Goal: Transaction & Acquisition: Obtain resource

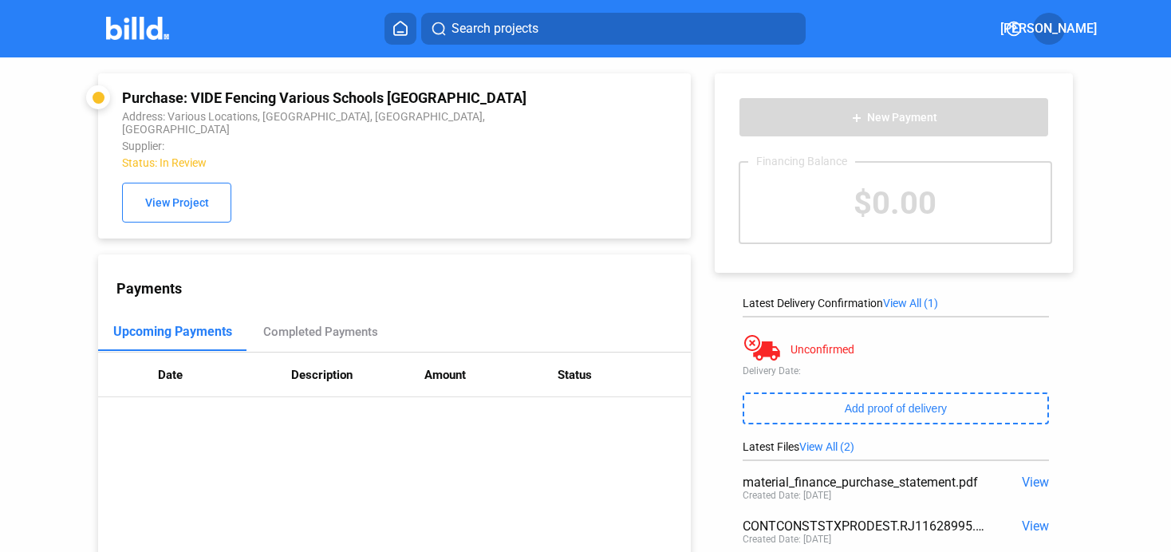
click at [406, 33] on icon at bounding box center [400, 28] width 16 height 15
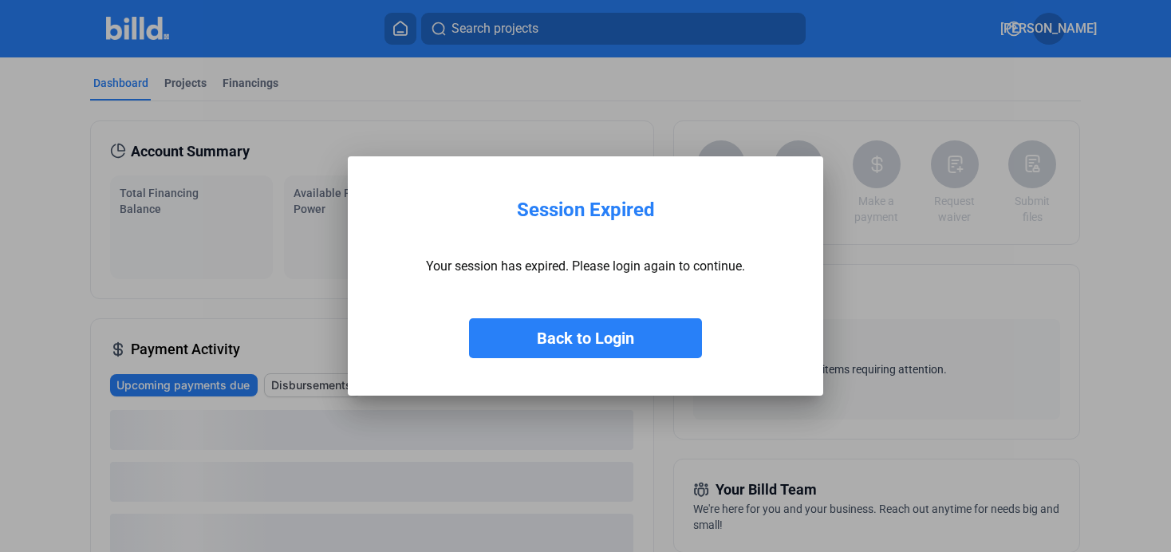
click at [596, 345] on button "Back to Login" at bounding box center [585, 338] width 233 height 40
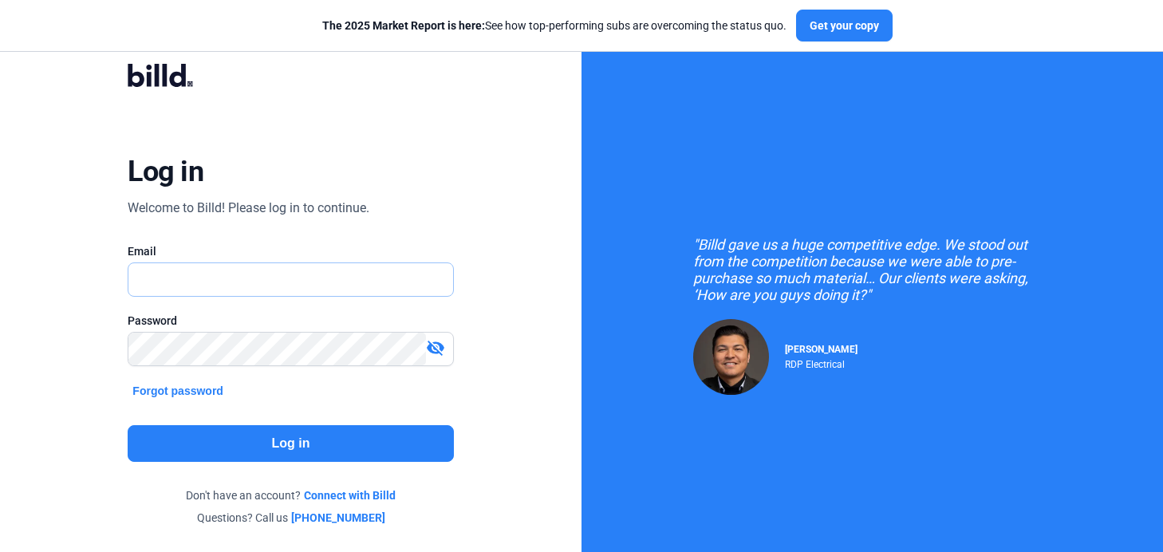
type input "[PERSON_NAME][EMAIL_ADDRESS][DOMAIN_NAME]"
click at [227, 432] on button "Log in" at bounding box center [290, 443] width 325 height 37
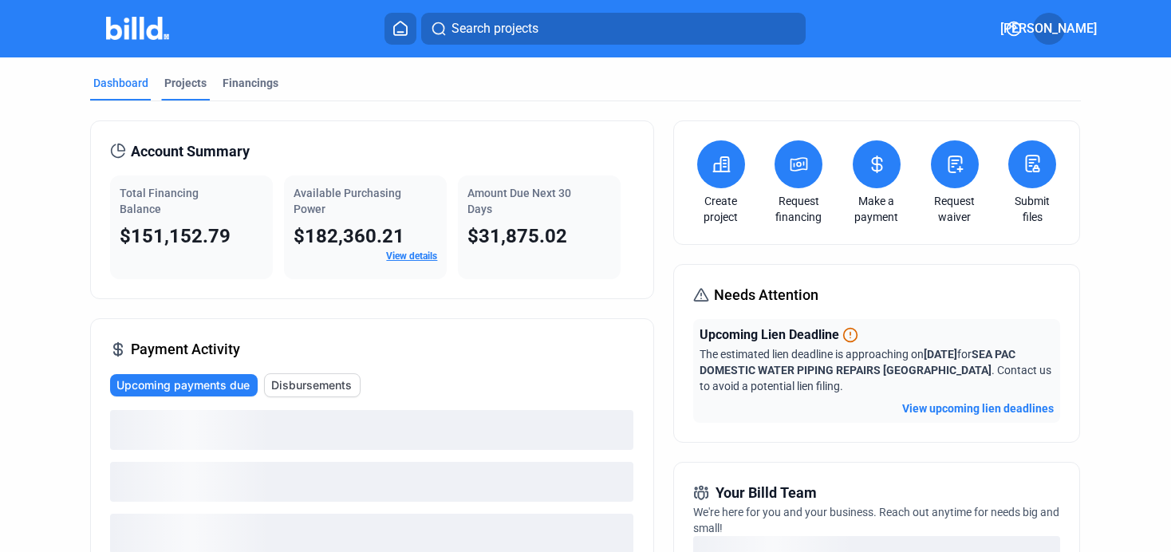
click at [179, 81] on div "Projects" at bounding box center [185, 83] width 42 height 16
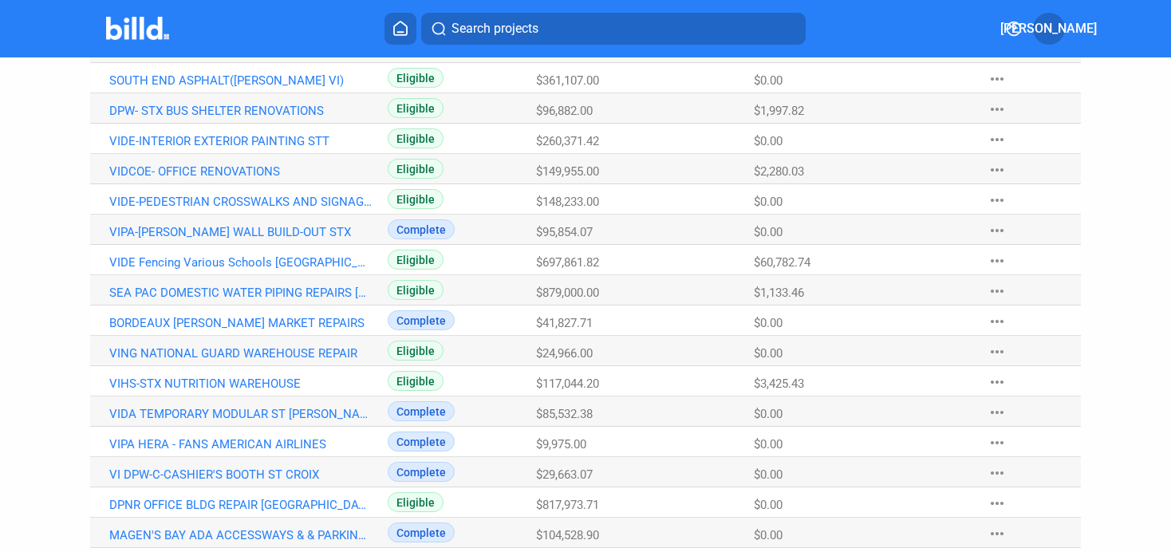
scroll to position [500, 0]
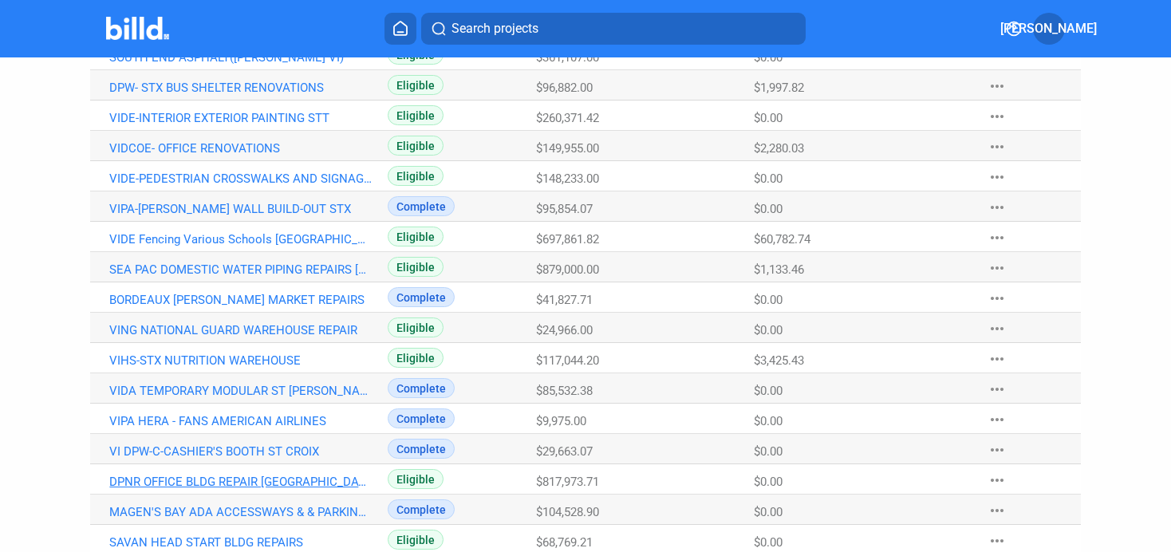
click at [194, 484] on link "DPNR OFFICE BLDG REPAIR [GEOGRAPHIC_DATA][PERSON_NAME]" at bounding box center [240, 482] width 263 height 14
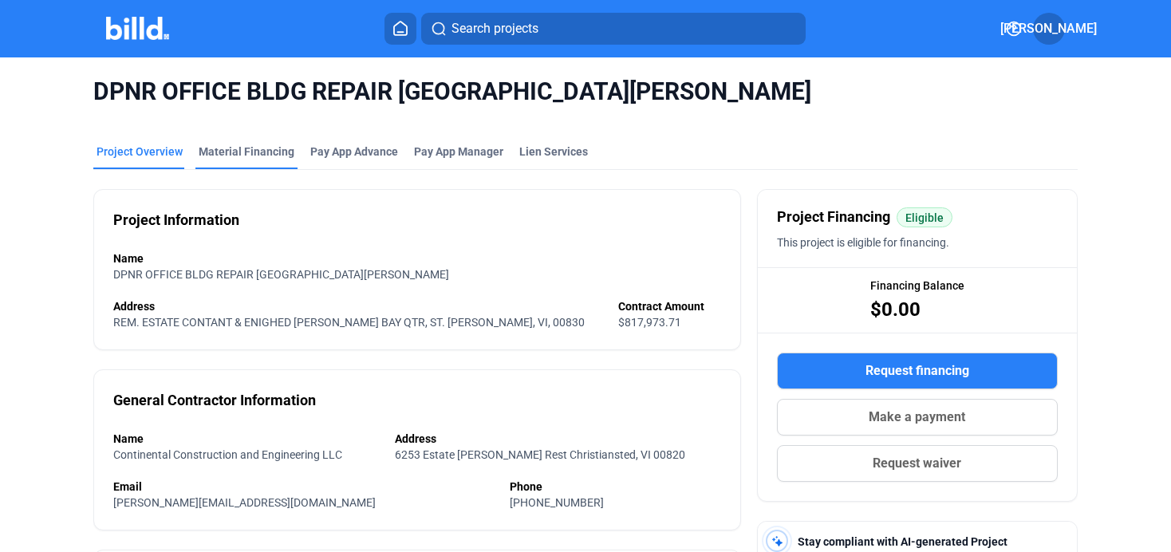
click at [239, 148] on div "Material Financing" at bounding box center [247, 152] width 96 height 16
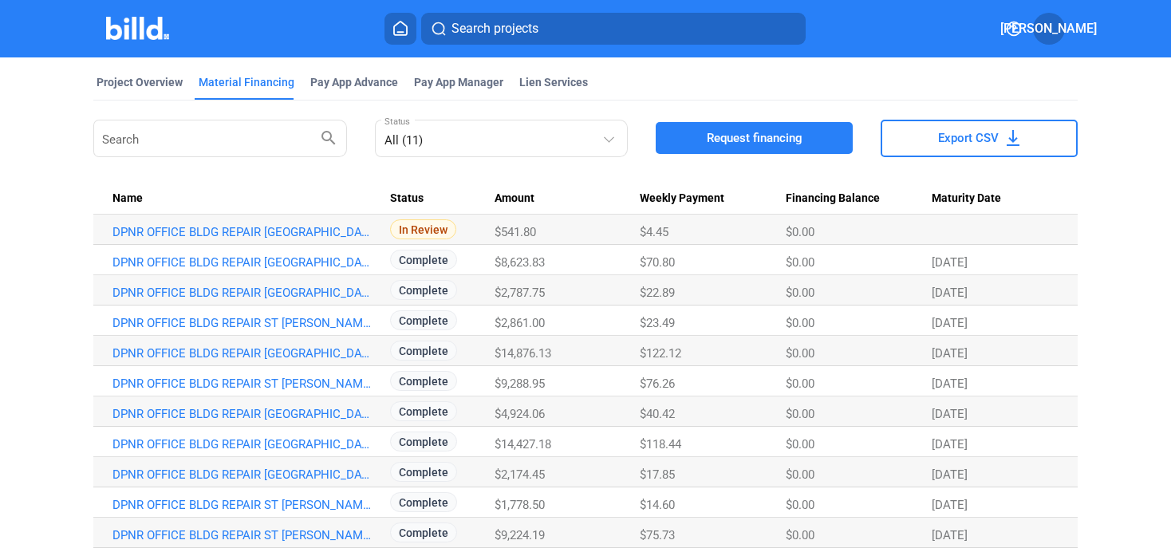
scroll to position [124, 0]
